Goal: Transaction & Acquisition: Download file/media

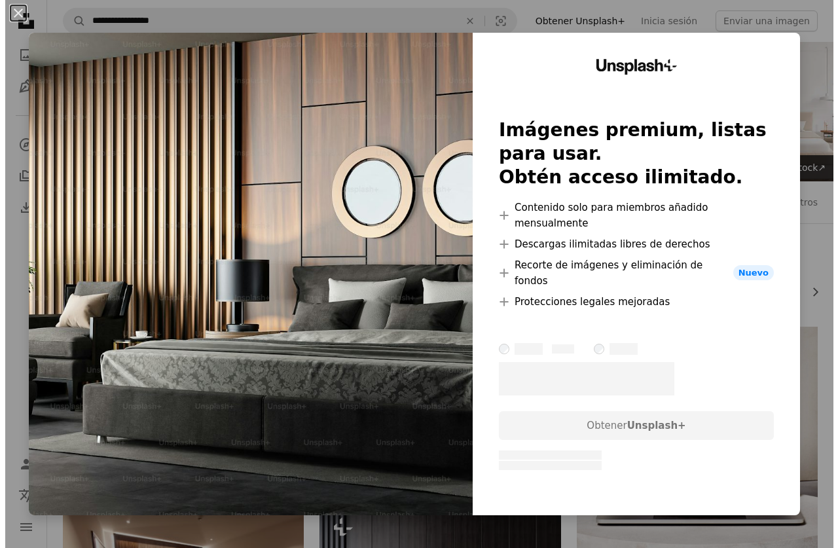
scroll to position [196, 0]
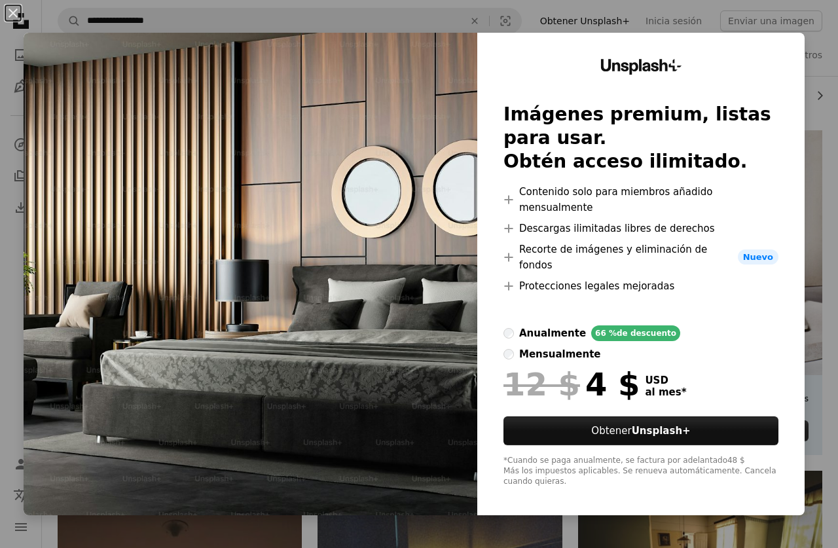
click at [764, 16] on div "An X shape Unsplash+ Imágenes premium, listas para usar. Obtén acceso ilimitado…" at bounding box center [419, 274] width 838 height 548
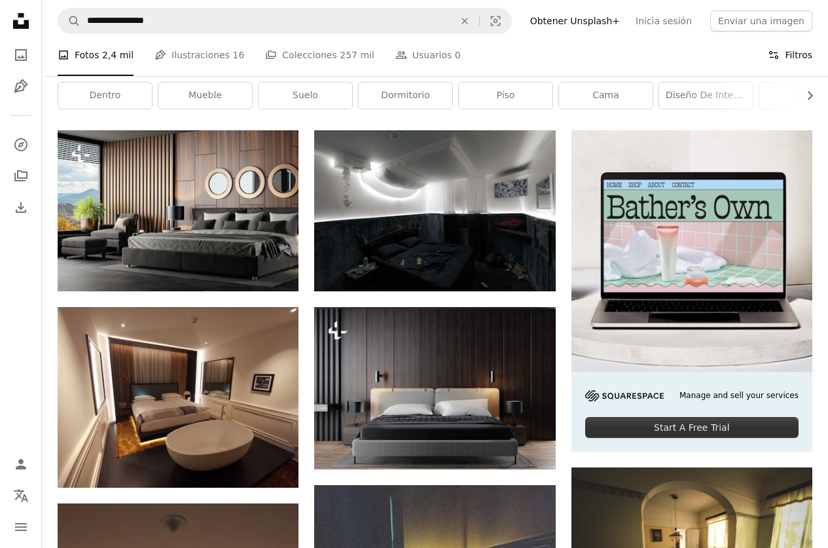
click at [810, 44] on button "Filters Filtros" at bounding box center [790, 55] width 44 height 42
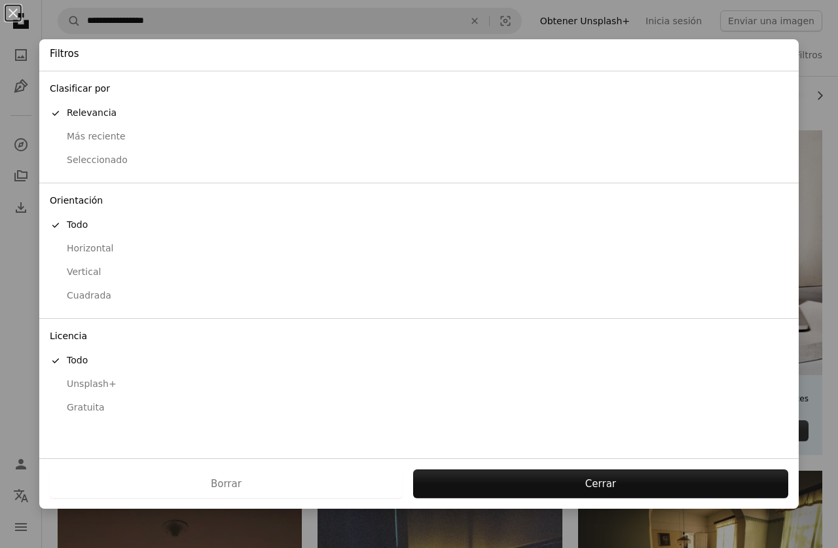
click at [86, 412] on div "Gratuita" at bounding box center [419, 407] width 738 height 13
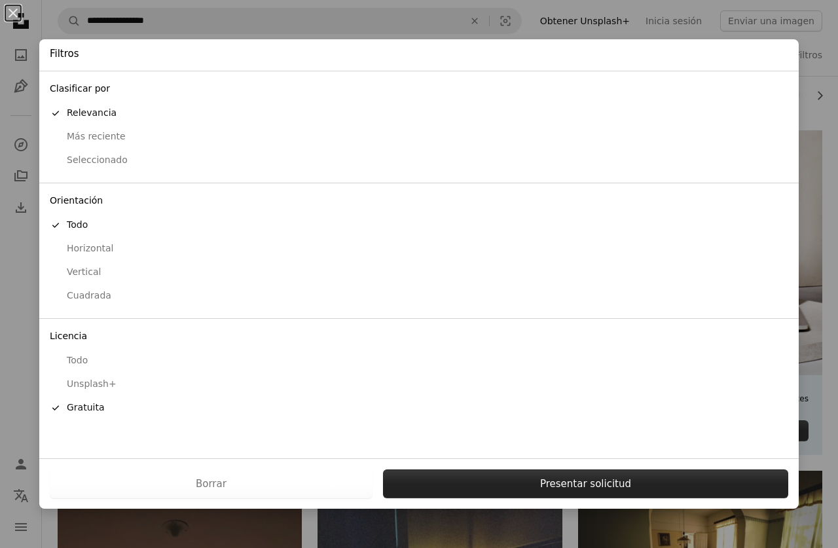
click at [524, 479] on button "Presentar solicitud" at bounding box center [585, 483] width 405 height 29
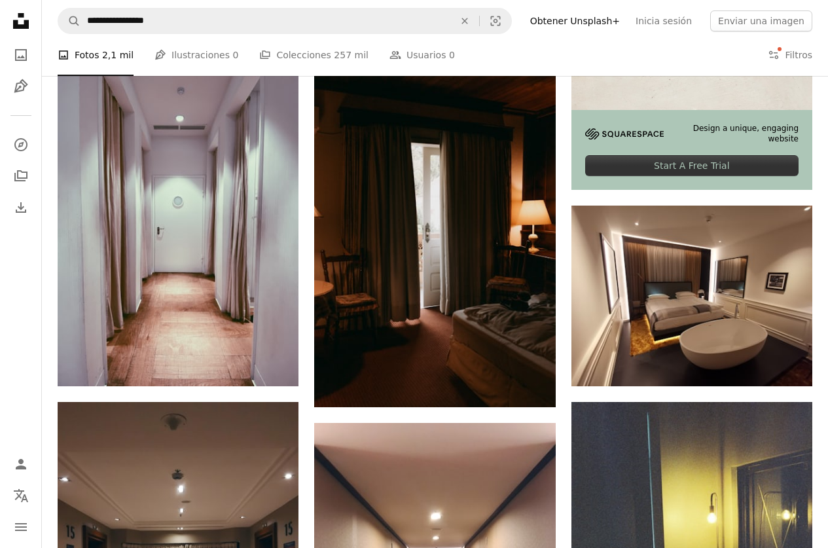
scroll to position [524, 0]
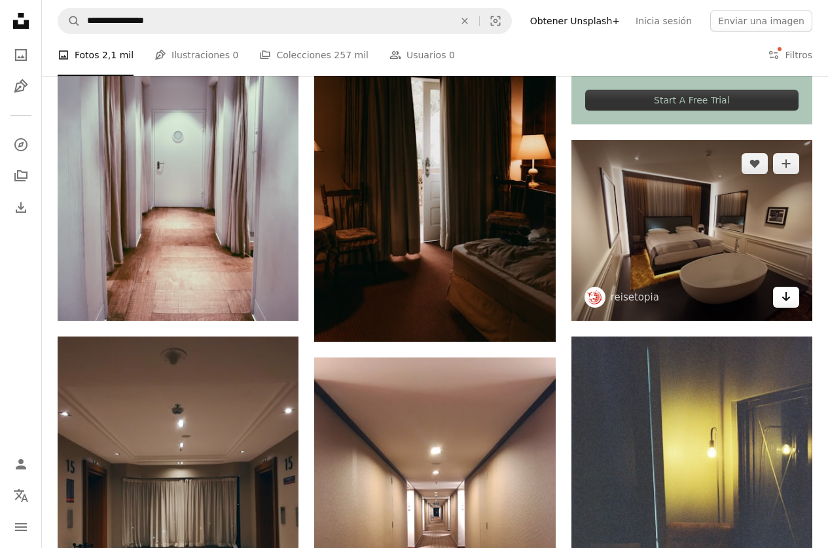
click at [783, 292] on icon "Arrow pointing down" at bounding box center [786, 297] width 10 height 16
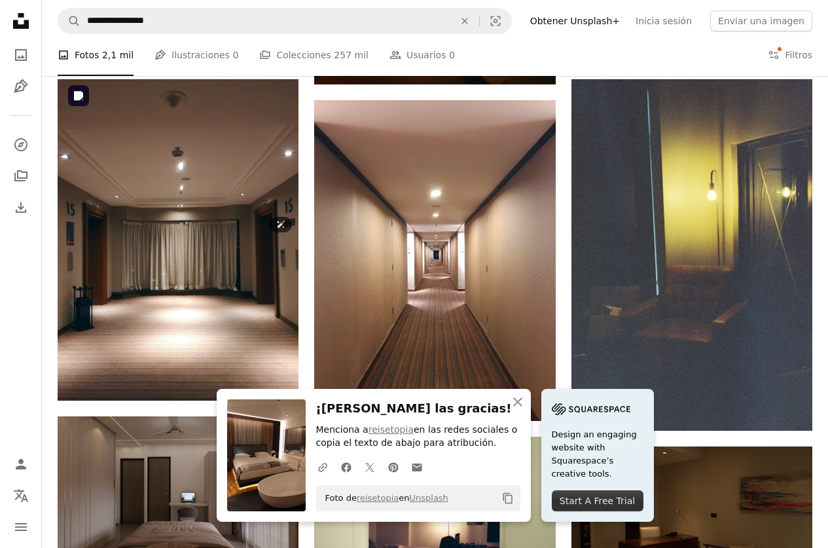
scroll to position [785, 0]
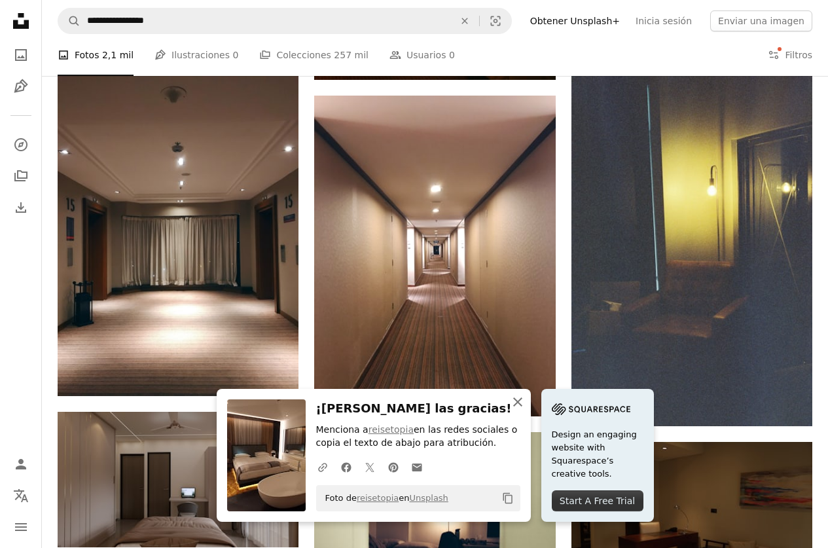
click at [525, 410] on button "An X shape Cerrar" at bounding box center [518, 402] width 26 height 26
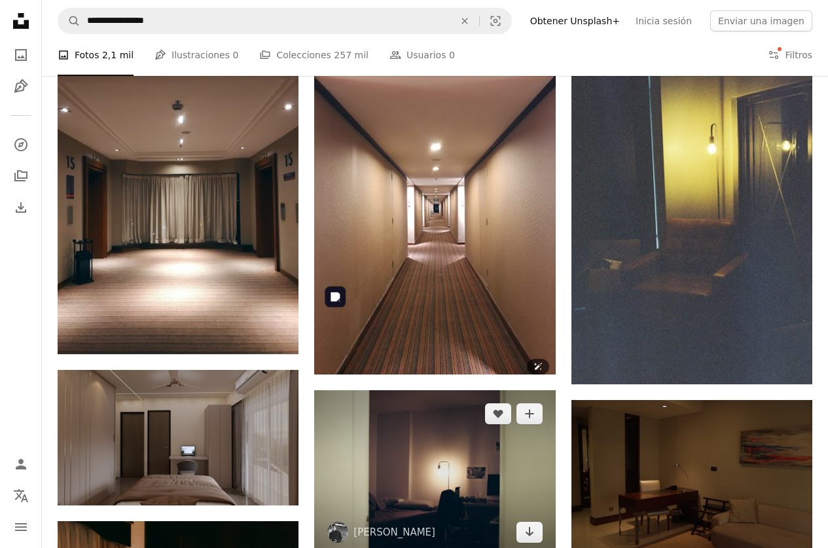
scroll to position [982, 0]
